Goal: Task Accomplishment & Management: Complete application form

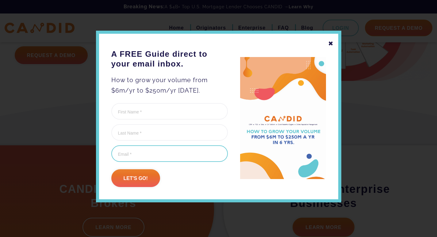
scroll to position [92, 0]
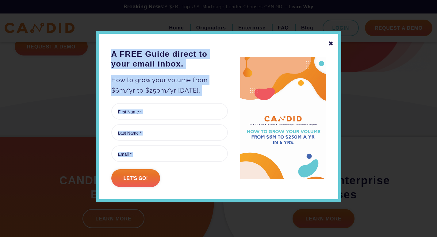
click at [334, 41] on div "✖ A FREE Guide direct to your email inbox. How to grow your volume from $6m/yr …" at bounding box center [218, 117] width 245 height 172
click at [333, 44] on div "✖" at bounding box center [331, 43] width 6 height 10
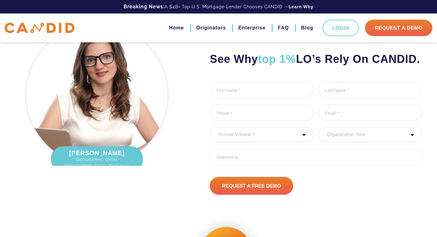
scroll to position [734, 0]
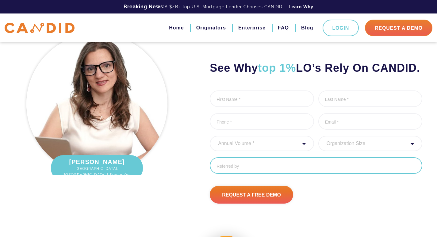
click at [261, 174] on input "Referred By" at bounding box center [316, 165] width 212 height 17
paste input "Hi, Your business now has the opportunity to eliminate thousands in credit card…"
type input "Hi, Your business now has the opportunity to eliminate thousands in credit card…"
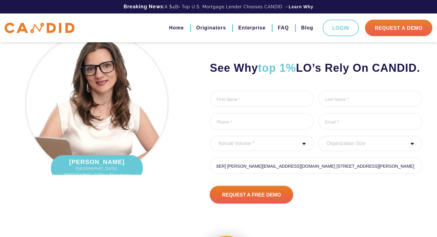
click at [266, 151] on select "Annual Volume * 0 to 25M 25M to 50M 50M to 75M 75M to 100M 100M to 150M 150M to…" at bounding box center [262, 143] width 104 height 15
select select "250000000"
click at [210, 151] on select "Annual Volume * 0 to 25M 25M to 50M 50M to 75M 75M to 100M 100M to 150M 150M to…" at bounding box center [262, 143] width 104 height 15
click at [269, 131] on li "Phone *" at bounding box center [262, 122] width 104 height 18
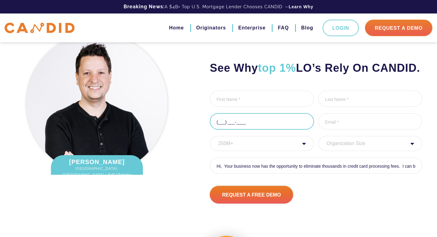
click at [274, 130] on input "(___) ___-____" at bounding box center [262, 121] width 104 height 17
type input "[PHONE_NUMBER]"
type input "[PERSON_NAME]"
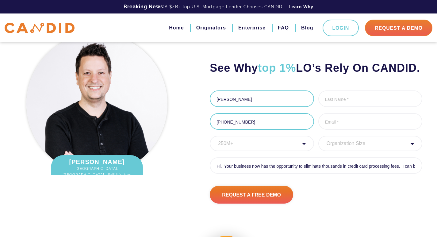
type input "[PERSON_NAME]"
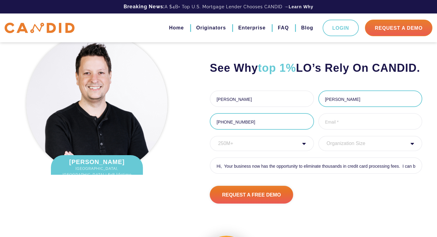
type input "[PERSON_NAME][EMAIL_ADDRESS][DOMAIN_NAME]"
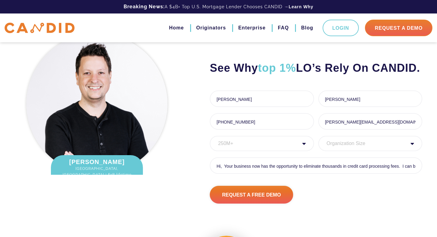
click at [361, 151] on select "Organization Size 1 - 10 11 - 50 51 - 100 101 - 200 201 - 300 300 - 500 501+" at bounding box center [370, 143] width 104 height 15
select select "1 - 10"
click at [318, 151] on select "Organization Size 1 - 10 11 - 50 51 - 100 101 - 200 201 - 300 300 - 500 501+" at bounding box center [370, 143] width 104 height 15
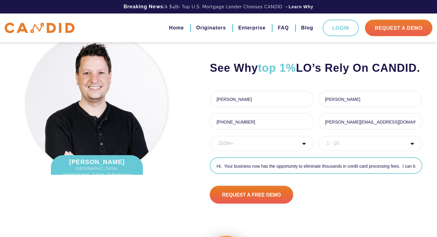
click at [304, 174] on input "Hi, Your business now has the opportunity to eliminate thousands in credit card…" at bounding box center [316, 165] width 212 height 17
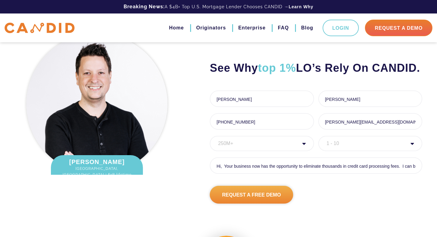
click at [254, 204] on input "Request A Free Demo" at bounding box center [251, 195] width 83 height 18
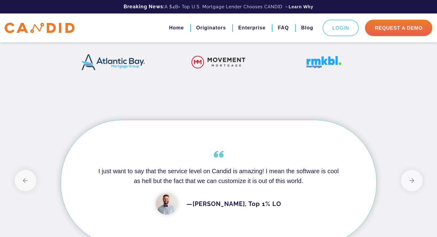
scroll to position [409, 0]
